Goal: Information Seeking & Learning: Learn about a topic

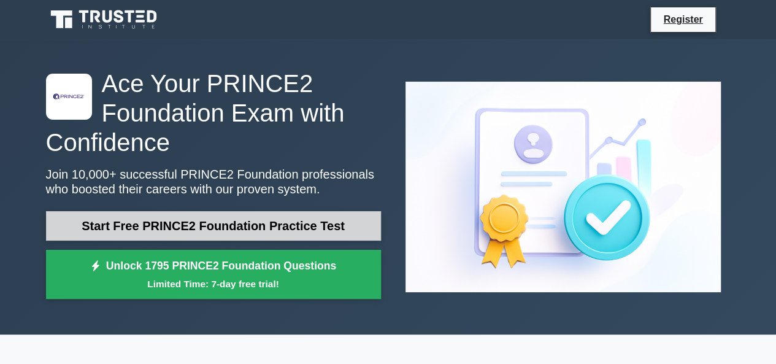
click at [156, 232] on link "Start Free PRINCE2 Foundation Practice Test" at bounding box center [213, 225] width 335 height 29
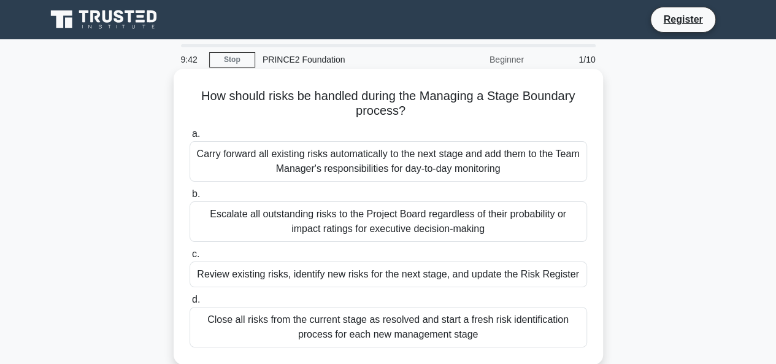
click at [396, 272] on div "Review existing risks, identify new risks for the next stage, and update the Ri…" at bounding box center [389, 274] width 398 height 26
click at [190, 258] on input "c. Review existing risks, identify new risks for the next stage, and update the…" at bounding box center [190, 254] width 0 height 8
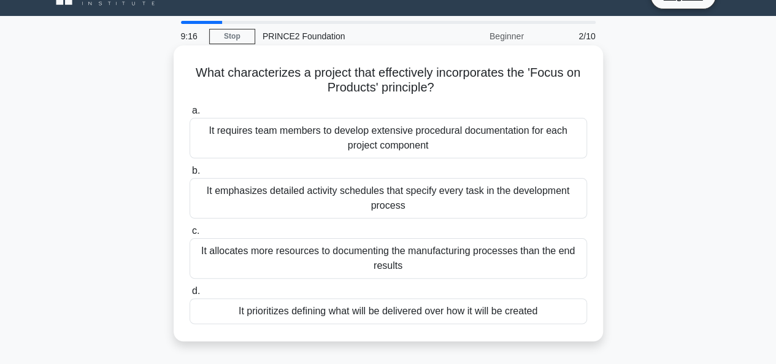
scroll to position [25, 0]
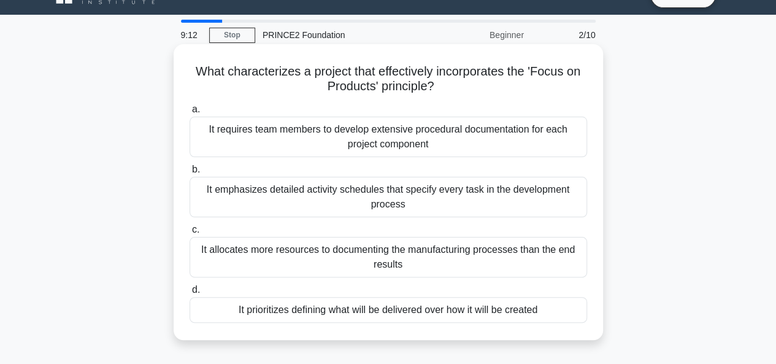
click at [375, 304] on div "It prioritizes defining what will be delivered over how it will be created" at bounding box center [389, 310] width 398 height 26
click at [190, 294] on input "d. It prioritizes defining what will be delivered over how it will be created" at bounding box center [190, 290] width 0 height 8
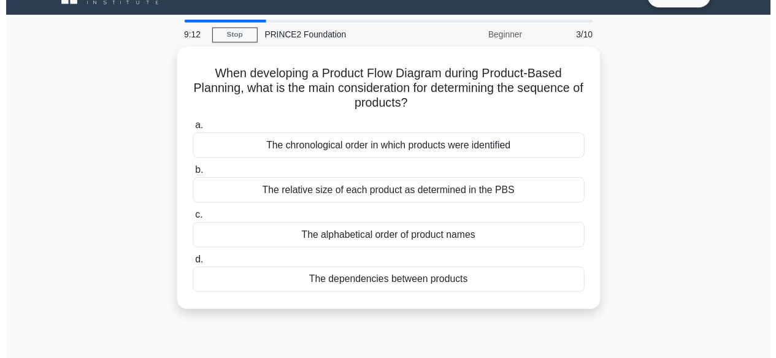
scroll to position [0, 0]
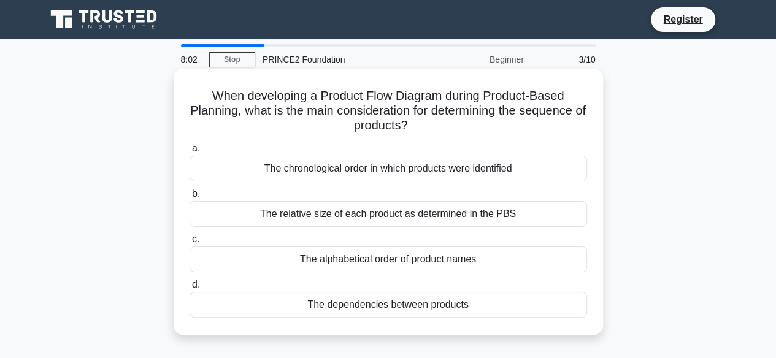
click at [356, 307] on div "The dependencies between products" at bounding box center [389, 305] width 398 height 26
click at [190, 289] on input "d. The dependencies between products" at bounding box center [190, 285] width 0 height 8
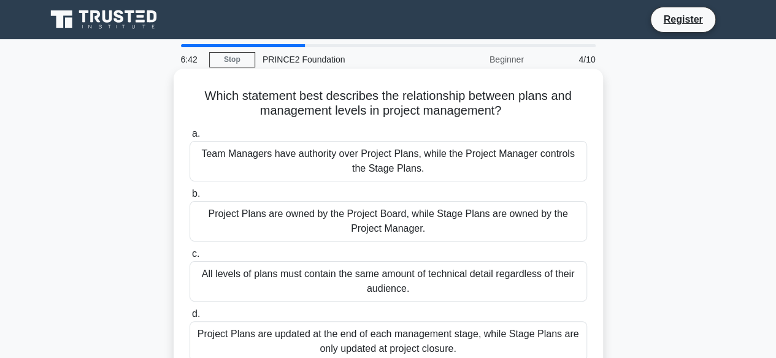
click at [369, 165] on div "Team Managers have authority over Project Plans, while the Project Manager cont…" at bounding box center [389, 161] width 398 height 41
click at [190, 138] on input "a. Team Managers have authority over Project Plans, while the Project Manager c…" at bounding box center [190, 134] width 0 height 8
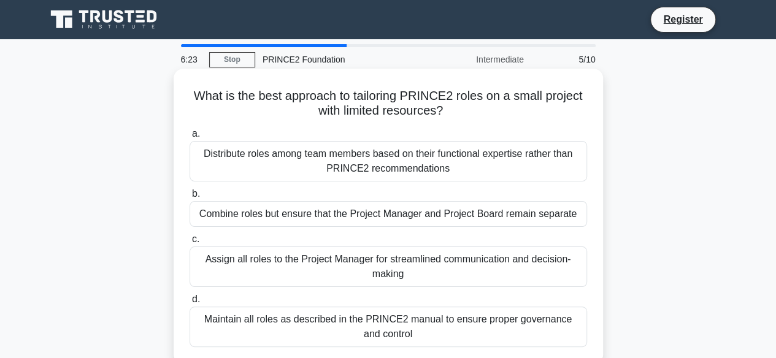
click at [269, 168] on div "Distribute roles among team members based on their functional expertise rather …" at bounding box center [389, 161] width 398 height 41
click at [190, 138] on input "a. Distribute roles among team members based on their functional expertise rath…" at bounding box center [190, 134] width 0 height 8
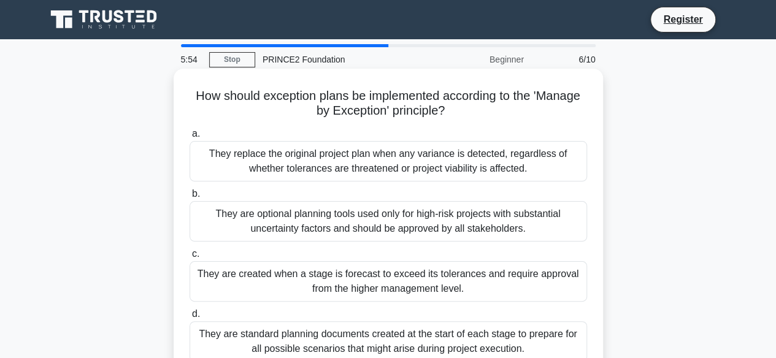
click at [340, 348] on div "They are standard planning documents created at the start of each stage to prep…" at bounding box center [389, 342] width 398 height 41
click at [190, 319] on input "d. They are standard planning documents created at the start of each stage to p…" at bounding box center [190, 315] width 0 height 8
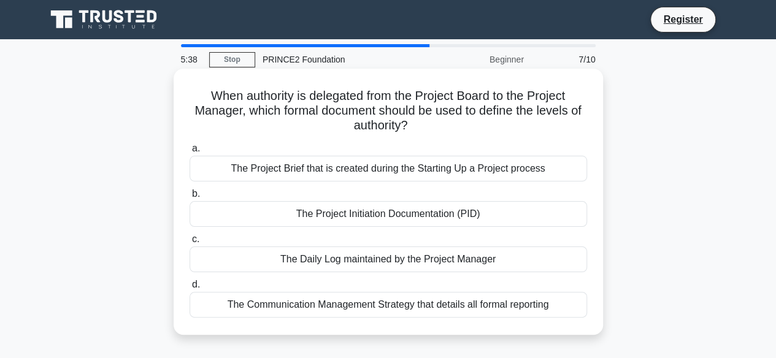
click at [458, 215] on div "The Project Initiation Documentation (PID)" at bounding box center [389, 214] width 398 height 26
click at [190, 198] on input "b. The Project Initiation Documentation (PID)" at bounding box center [190, 194] width 0 height 8
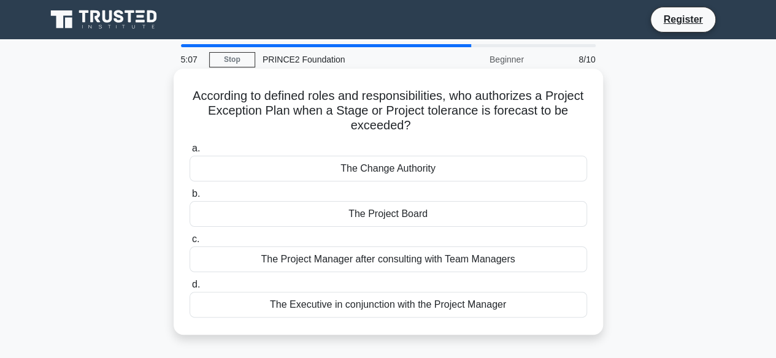
click at [323, 264] on div "The Project Manager after consulting with Team Managers" at bounding box center [389, 260] width 398 height 26
click at [190, 244] on input "c. The Project Manager after consulting with Team Managers" at bounding box center [190, 240] width 0 height 8
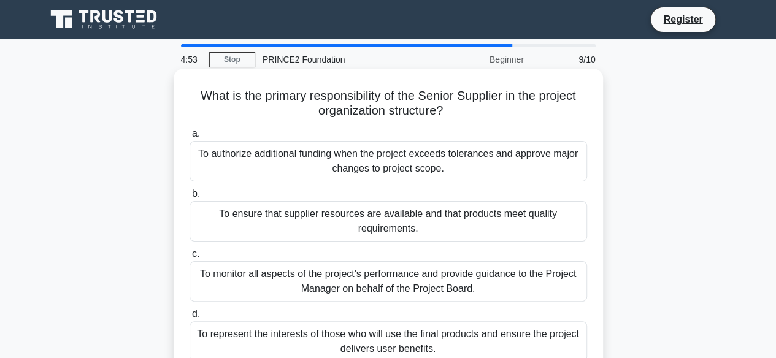
click at [340, 218] on div "To ensure that supplier resources are available and that products meet quality …" at bounding box center [389, 221] width 398 height 41
click at [190, 198] on input "b. To ensure that supplier resources are available and that products meet quali…" at bounding box center [190, 194] width 0 height 8
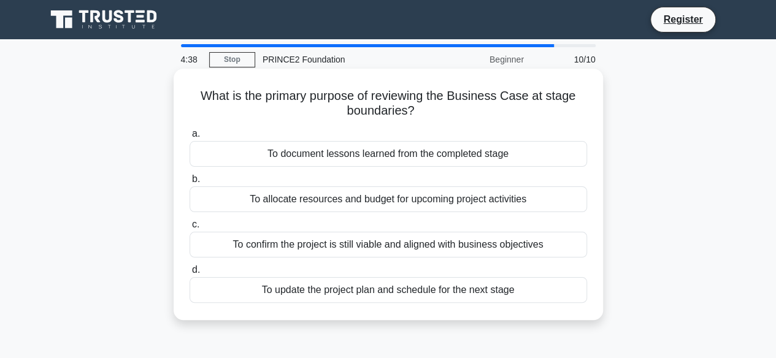
click at [407, 168] on div "a. To document lessons learned from the completed stage b. To allocate resource…" at bounding box center [388, 215] width 412 height 182
click at [406, 158] on div "To document lessons learned from the completed stage" at bounding box center [389, 154] width 398 height 26
click at [190, 138] on input "a. To document lessons learned from the completed stage" at bounding box center [190, 134] width 0 height 8
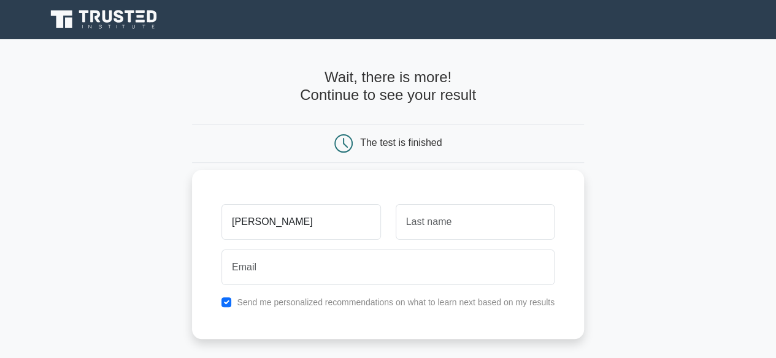
type input "monica"
click at [425, 233] on input "text" at bounding box center [475, 222] width 159 height 36
type input "austine"
click at [377, 242] on div "monica" at bounding box center [301, 221] width 174 height 45
click at [376, 247] on div at bounding box center [388, 267] width 348 height 45
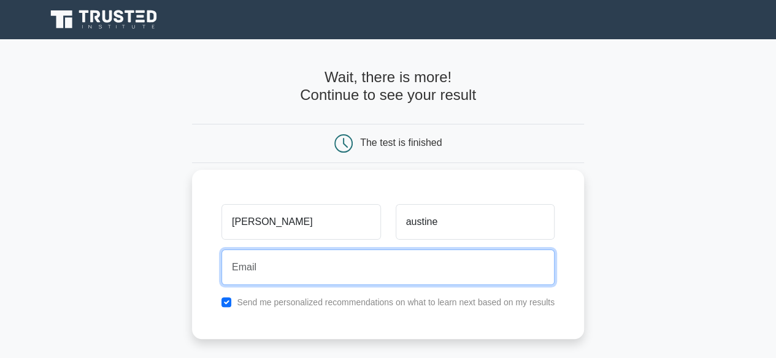
click at [367, 269] on input "email" at bounding box center [388, 268] width 333 height 36
type input "monicaaustine3@gmail.com"
